Goal: Navigation & Orientation: Find specific page/section

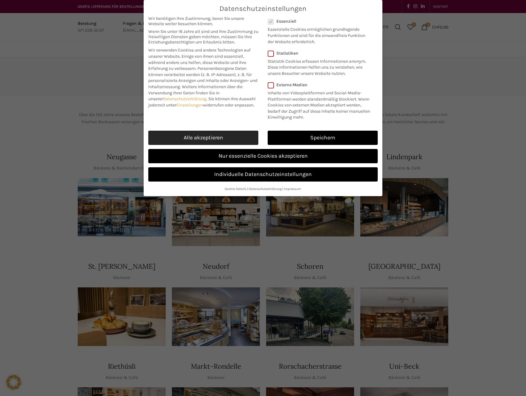
click at [229, 136] on link "Alle akzeptieren" at bounding box center [203, 138] width 110 height 14
checkbox input "true"
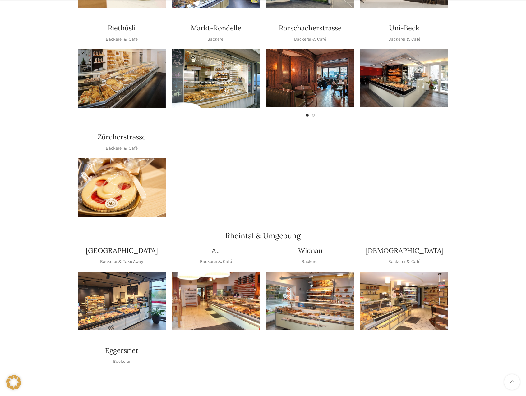
scroll to position [217, 0]
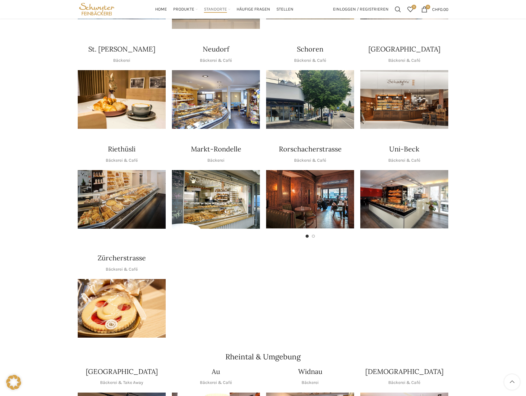
click at [214, 79] on img "1 / 1" at bounding box center [216, 99] width 88 height 59
